Goal: Task Accomplishment & Management: Manage account settings

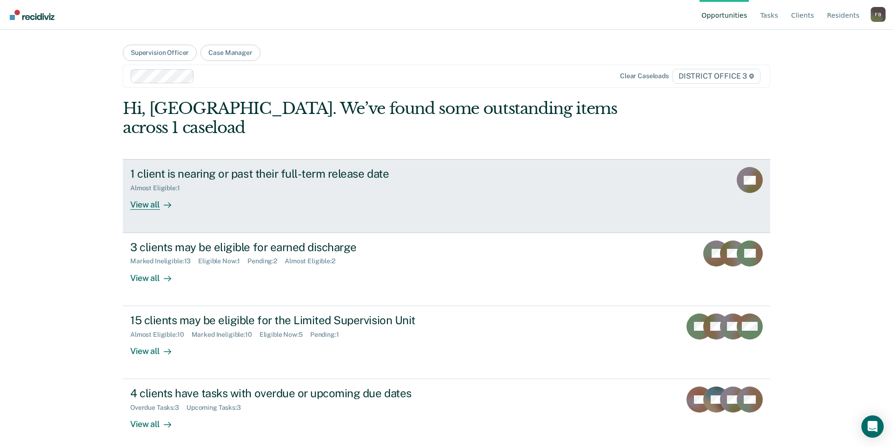
click at [468, 183] on div "1 client is nearing or past their full-term release date Almost Eligible : 1 Vi…" at bounding box center [304, 188] width 349 height 43
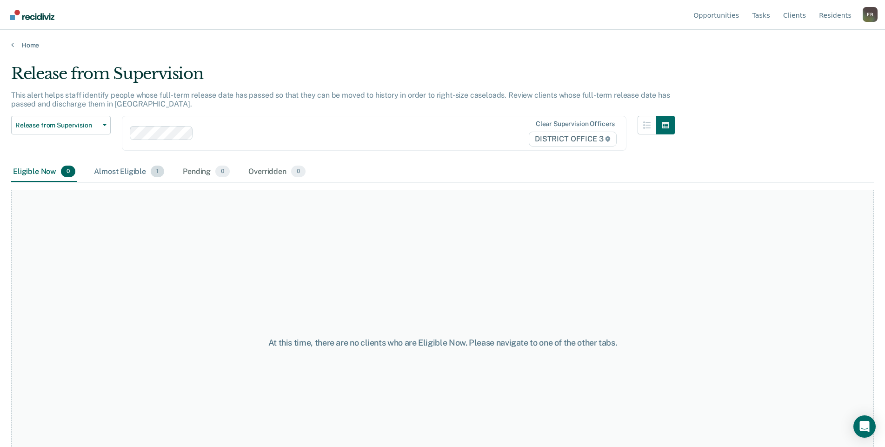
click at [126, 172] on div "Almost Eligible 1" at bounding box center [129, 172] width 74 height 20
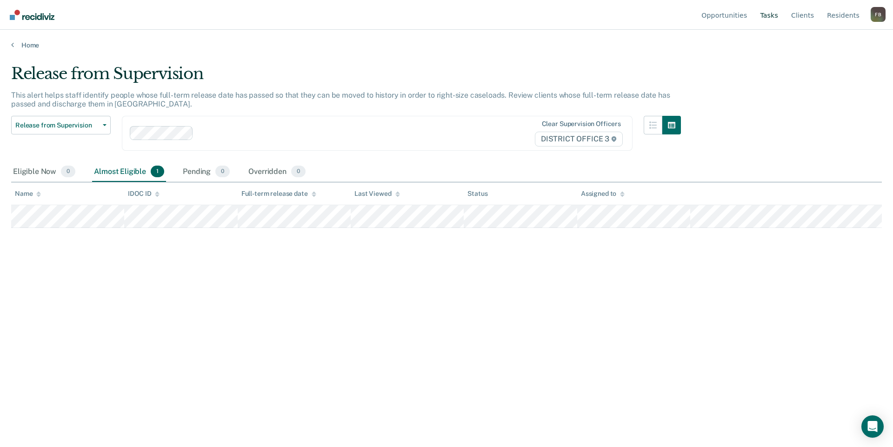
click at [780, 18] on link "Tasks" at bounding box center [769, 15] width 22 height 30
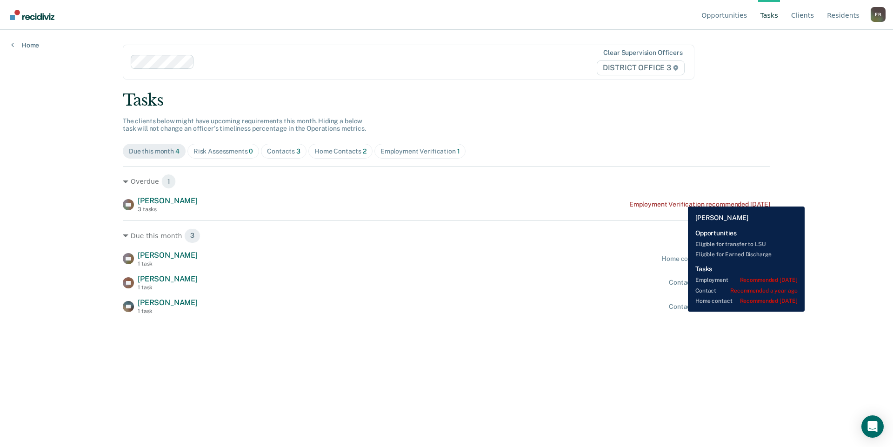
click at [681, 200] on div "CS [PERSON_NAME] 3 tasks Employment Verification recommended [DATE]" at bounding box center [446, 204] width 647 height 16
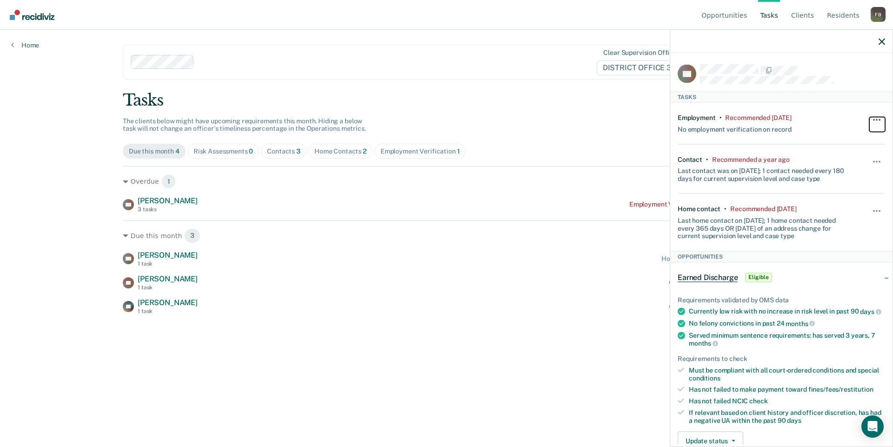
click at [869, 117] on button "button" at bounding box center [877, 124] width 16 height 15
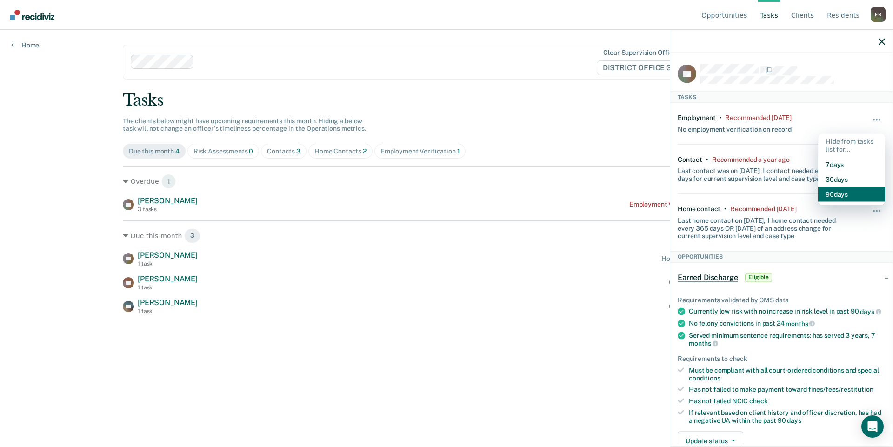
click at [838, 195] on button "90 days" at bounding box center [851, 194] width 67 height 15
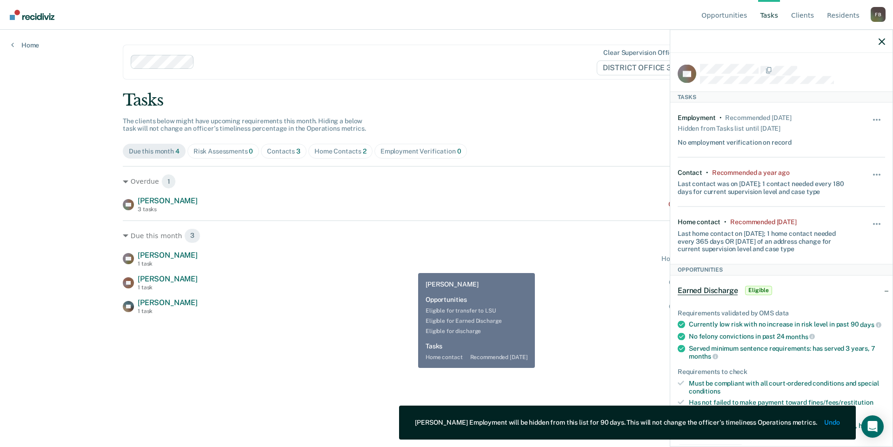
click at [406, 271] on div "CC [PERSON_NAME] 1 task Home contact recommended [DATE] LS [PERSON_NAME] 1 task…" at bounding box center [446, 283] width 647 height 64
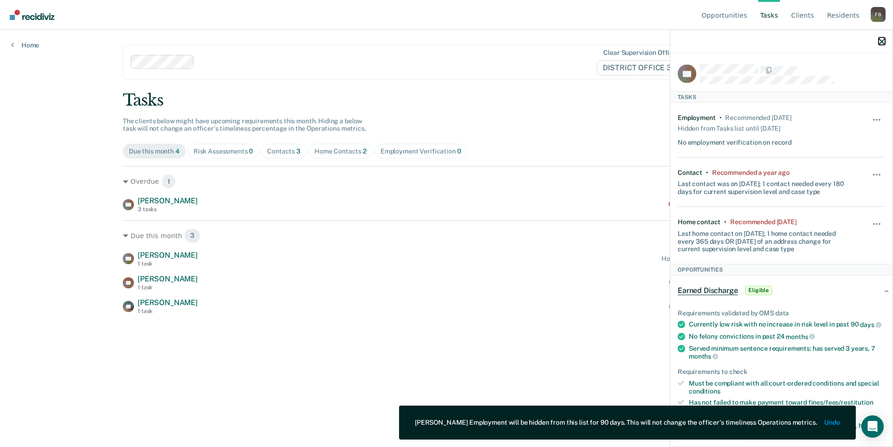
click at [881, 40] on icon "button" at bounding box center [882, 41] width 7 height 7
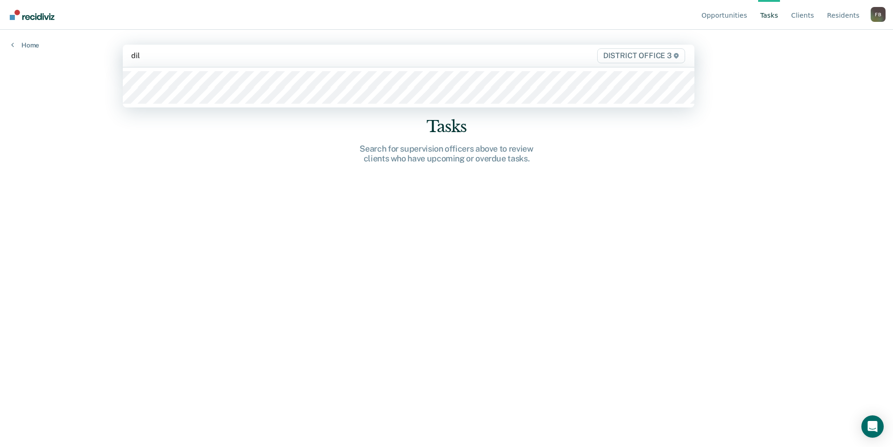
type input "[PERSON_NAME]"
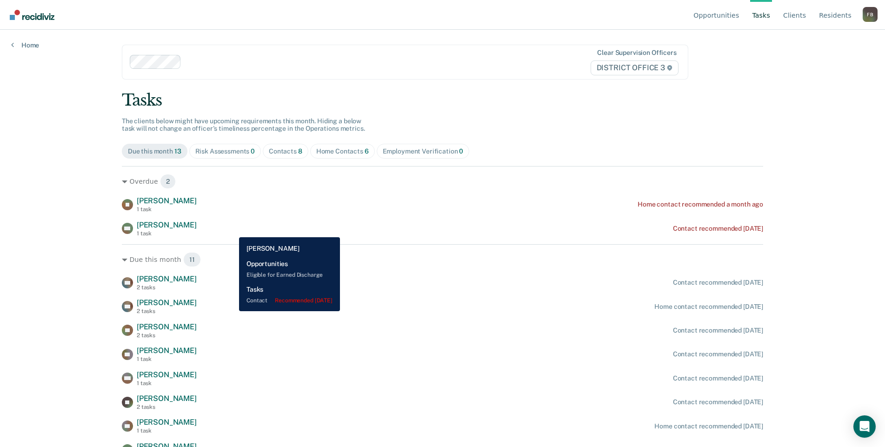
click at [232, 230] on div "MC [PERSON_NAME] 1 task Contact recommended [DATE]" at bounding box center [442, 228] width 641 height 16
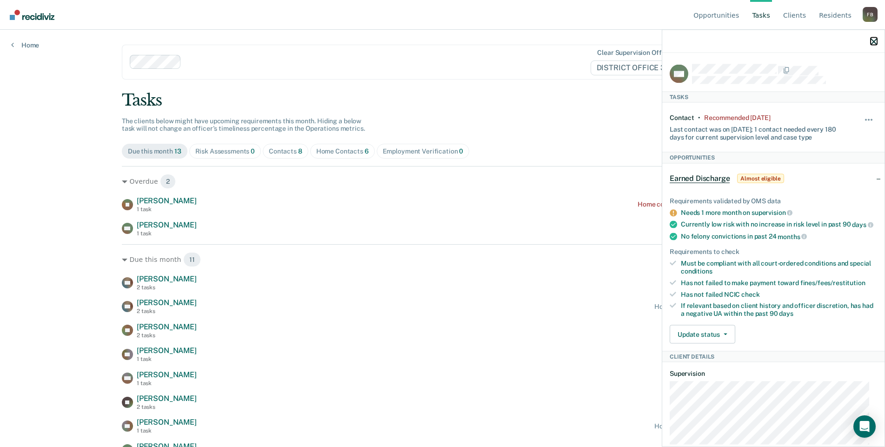
click at [877, 41] on icon "button" at bounding box center [874, 41] width 7 height 7
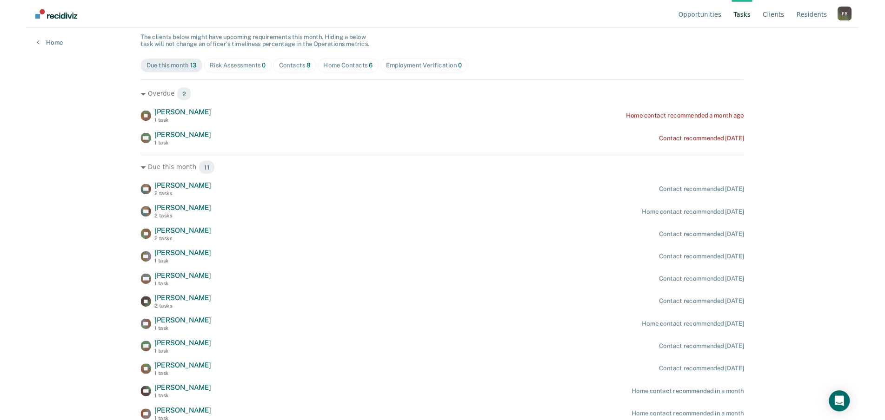
scroll to position [83, 0]
